Goal: Task Accomplishment & Management: Complete application form

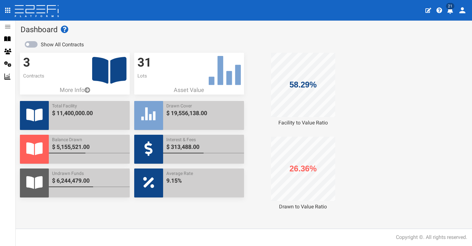
click at [95, 64] on icon at bounding box center [109, 70] width 34 height 27
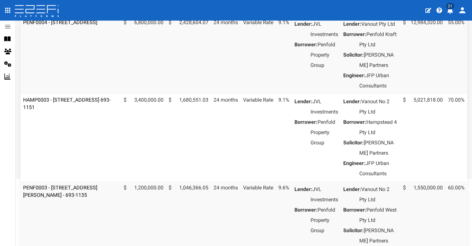
scroll to position [93, 0]
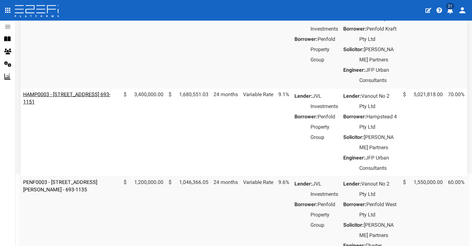
click at [92, 105] on link "HAMP0003 - [STREET_ADDRESS] 693-1151" at bounding box center [66, 97] width 87 height 13
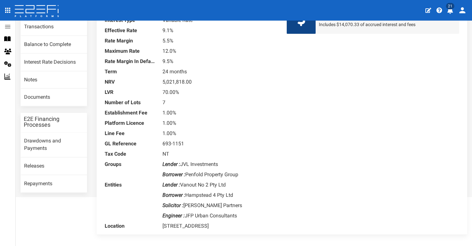
scroll to position [70, 0]
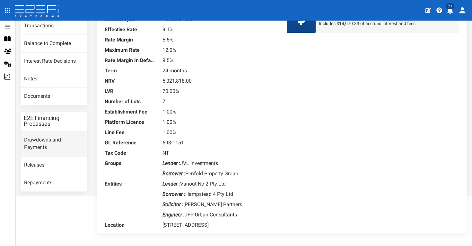
click at [51, 138] on link "Drawdowns and Payments" at bounding box center [54, 143] width 66 height 25
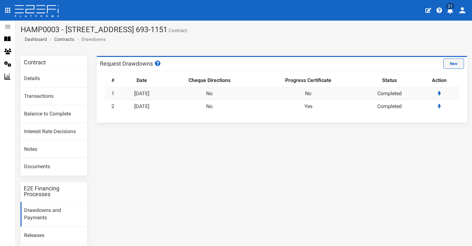
click at [459, 63] on button "New" at bounding box center [453, 63] width 21 height 10
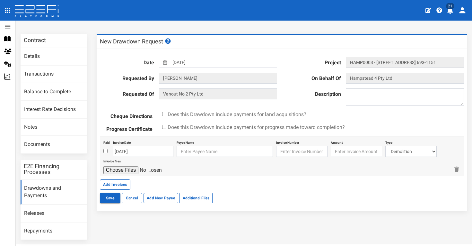
scroll to position [22, 0]
click at [166, 62] on icon at bounding box center [165, 62] width 4 height 4
click at [166, 61] on icon at bounding box center [165, 62] width 4 height 4
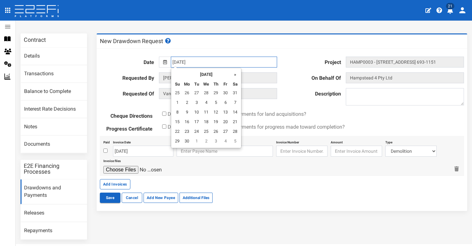
click at [204, 62] on input "[DATE]" at bounding box center [224, 62] width 106 height 11
click at [233, 74] on th "»" at bounding box center [235, 74] width 10 height 10
click at [203, 93] on td "3" at bounding box center [206, 94] width 10 height 10
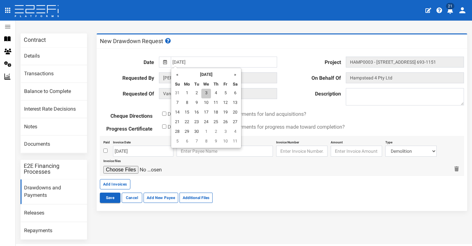
type input "[DATE]"
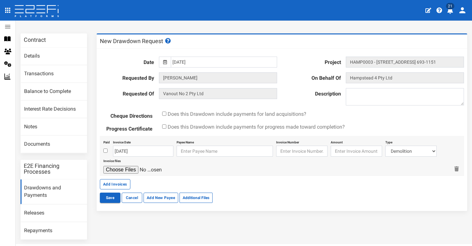
scroll to position [30, 0]
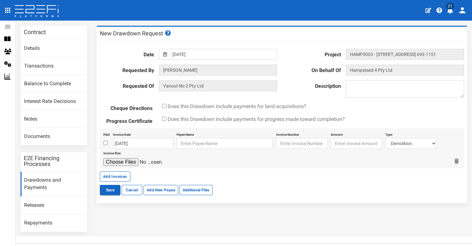
click at [164, 118] on input "checkbox" at bounding box center [164, 119] width 4 height 4
checkbox input "true"
click at [105, 142] on input "checkbox" at bounding box center [105, 143] width 4 height 4
checkbox input "true"
click at [138, 145] on input "[DATE]" at bounding box center [143, 143] width 60 height 11
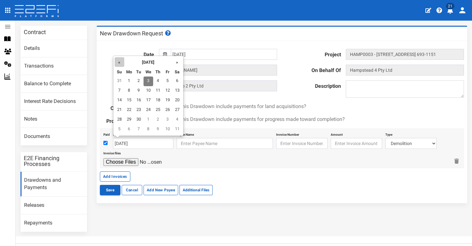
click at [120, 63] on th "«" at bounding box center [120, 62] width 10 height 10
click at [168, 111] on td "25" at bounding box center [168, 110] width 10 height 10
type input "[DATE]"
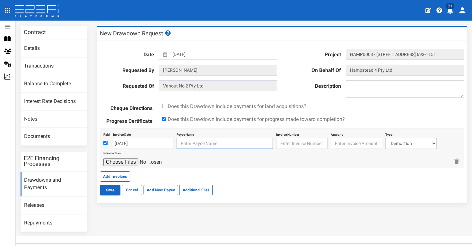
click at [217, 144] on input "text" at bounding box center [225, 143] width 96 height 11
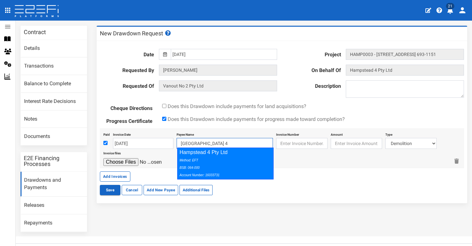
click at [222, 152] on div "Hampstead 4 Pty Ltd Method: EFT BSB: 064-000 Account Number: 16033731" at bounding box center [225, 163] width 96 height 32
type input "Hampstead 4 Pty Ltd 064-000 16033731"
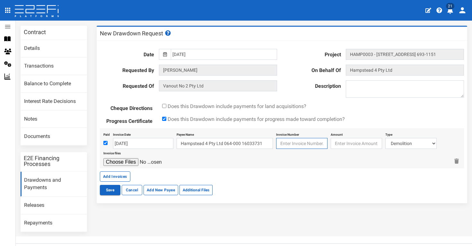
click at [294, 143] on input "text" at bounding box center [301, 143] width 51 height 11
type input "128066"
click at [353, 141] on input "number" at bounding box center [356, 143] width 51 height 11
type input "4900"
select select "Sub-Consultants (including Council Fees)~115~CONSULTANT/PROFESSIONAL FEES"
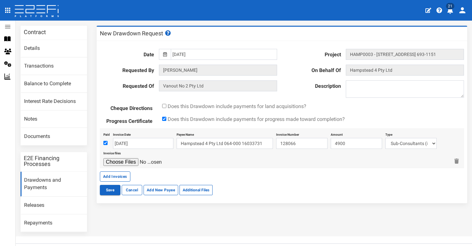
click at [359, 155] on div "Invoice files" at bounding box center [276, 157] width 346 height 17
type input "C:\fakepath\BB INV28066.pdf"
click at [124, 176] on button "Add Invoices" at bounding box center [115, 176] width 30 height 10
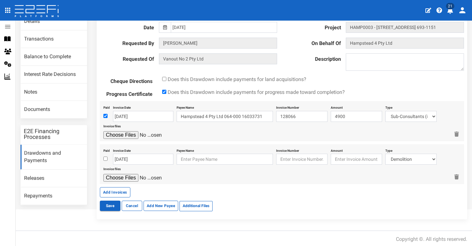
scroll to position [57, 0]
click at [104, 158] on input "checkbox" at bounding box center [105, 159] width 4 height 4
checkbox input "true"
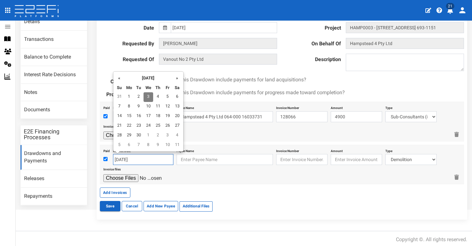
click at [121, 158] on input "[DATE]" at bounding box center [143, 159] width 60 height 11
click at [119, 76] on th "«" at bounding box center [120, 78] width 10 height 10
click at [140, 117] on td "12" at bounding box center [139, 116] width 10 height 10
type input "[DATE]"
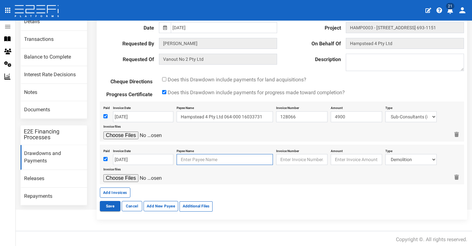
click at [208, 157] on input "text" at bounding box center [225, 159] width 96 height 11
drag, startPoint x: 208, startPoint y: 157, endPoint x: 222, endPoint y: 169, distance: 18.0
click at [222, 169] on div "Hampstead 4 Pty Ltd Method: EFT BSB: 064-000 Account Number: 16033731" at bounding box center [226, 178] width 96 height 31
type input "Hampstead 4 Pty Ltd 064-000 16033731"
click at [299, 157] on input "text" at bounding box center [301, 159] width 51 height 11
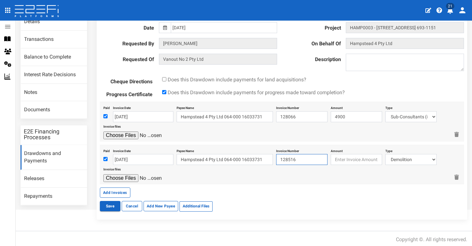
type input "128516"
type input "12022.60"
click at [303, 177] on div at bounding box center [276, 178] width 346 height 8
select select "Sub-Consultants (including Council Fees)~115~CONSULTANT/PROFESSIONAL FEES"
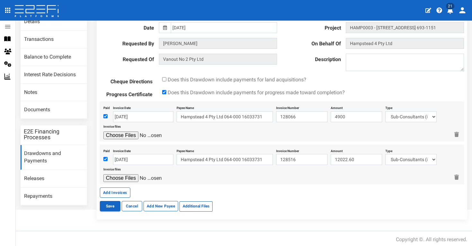
type input "C:\fakepath\BB INV128516.pdf"
click at [121, 190] on button "Add Invoices" at bounding box center [115, 192] width 30 height 10
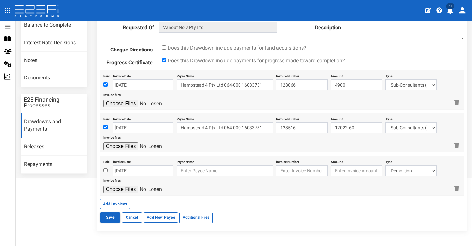
scroll to position [93, 0]
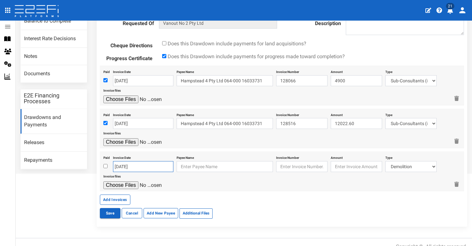
click at [139, 163] on input "[DATE]" at bounding box center [143, 166] width 60 height 11
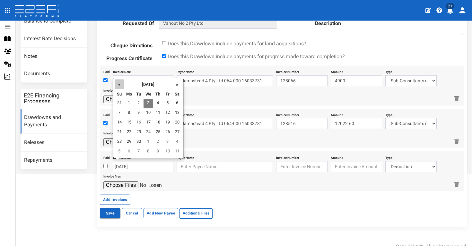
click at [117, 85] on th "«" at bounding box center [120, 84] width 10 height 10
click at [166, 111] on td "11" at bounding box center [168, 113] width 10 height 10
type input "[DATE]"
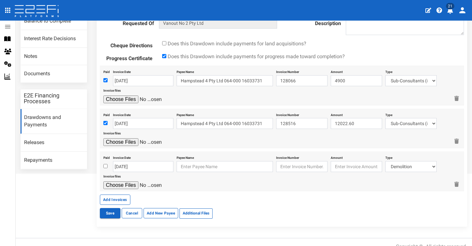
click at [105, 164] on input "checkbox" at bounding box center [105, 166] width 4 height 4
checkbox input "true"
click at [197, 165] on input "text" at bounding box center [225, 166] width 96 height 11
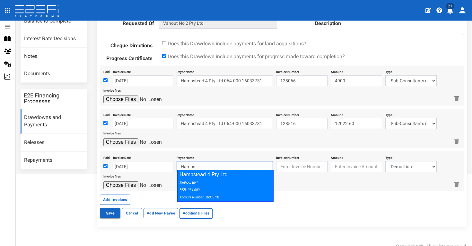
click at [211, 174] on div "Hampstead 4 Pty Ltd Method: EFT BSB: 064-000 Account Number: 16033731" at bounding box center [225, 186] width 96 height 32
type input "Hampstead 4 Pty Ltd 064-000 16033731"
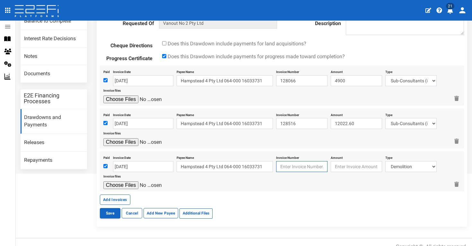
click at [296, 166] on input "text" at bounding box center [301, 166] width 51 height 11
type input "QM19056326"
click at [341, 165] on input "number" at bounding box center [356, 166] width 51 height 11
type input "753.07"
click at [357, 181] on div at bounding box center [276, 185] width 346 height 8
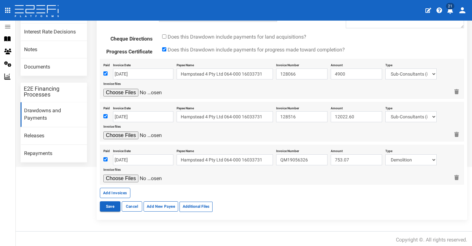
scroll to position [99, 0]
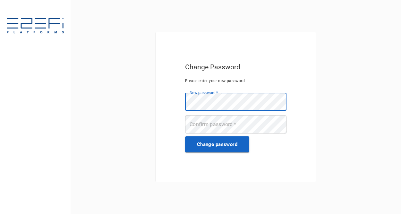
click at [222, 119] on div "Confirm password   * Confirm password   *" at bounding box center [235, 125] width 101 height 19
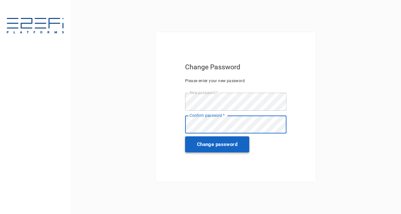
click at [224, 148] on button "Change password" at bounding box center [217, 144] width 64 height 16
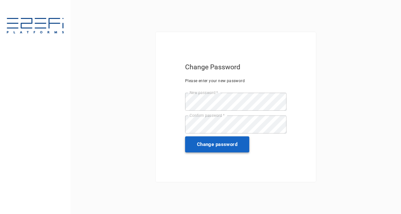
click at [219, 144] on button "Change password" at bounding box center [217, 144] width 64 height 16
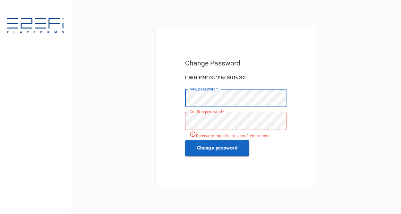
click at [184, 98] on div "Change Password Please enter your new password New password   * New password   …" at bounding box center [235, 107] width 109 height 106
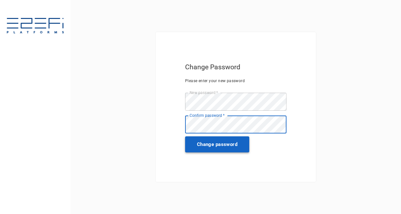
click at [217, 139] on button "Change password" at bounding box center [217, 144] width 64 height 16
